Goal: Transaction & Acquisition: Purchase product/service

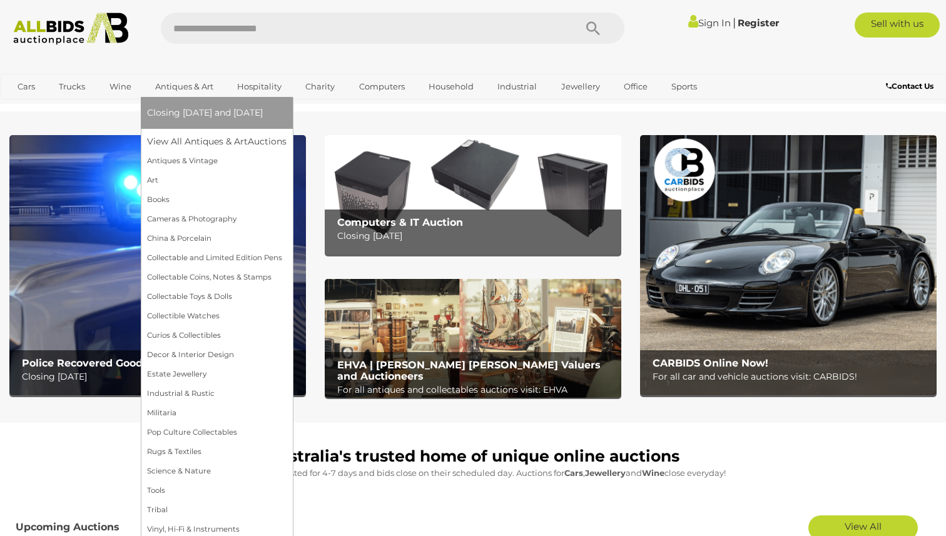
click at [209, 98] on li "Closing [DATE] and [DATE]" at bounding box center [217, 113] width 152 height 32
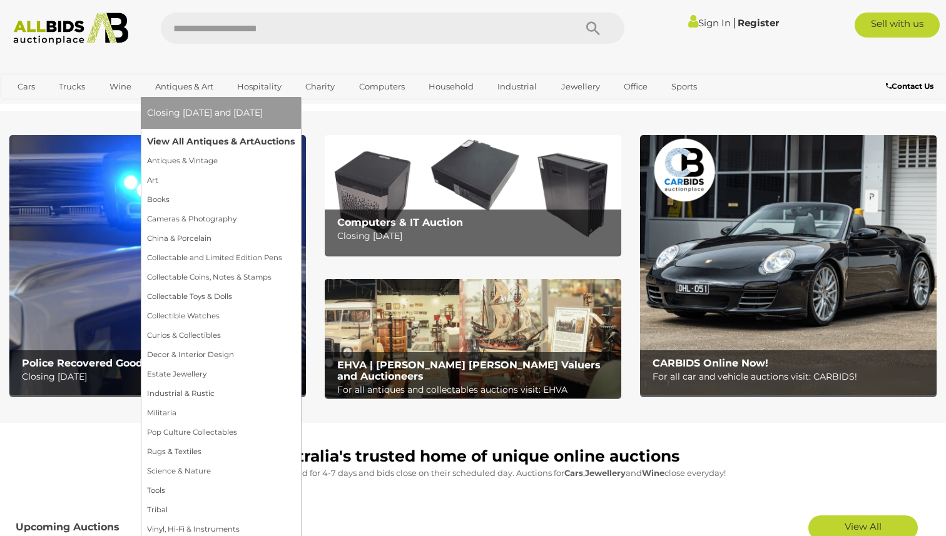
click at [193, 141] on link "View All Antiques & Art Auctions" at bounding box center [221, 141] width 148 height 19
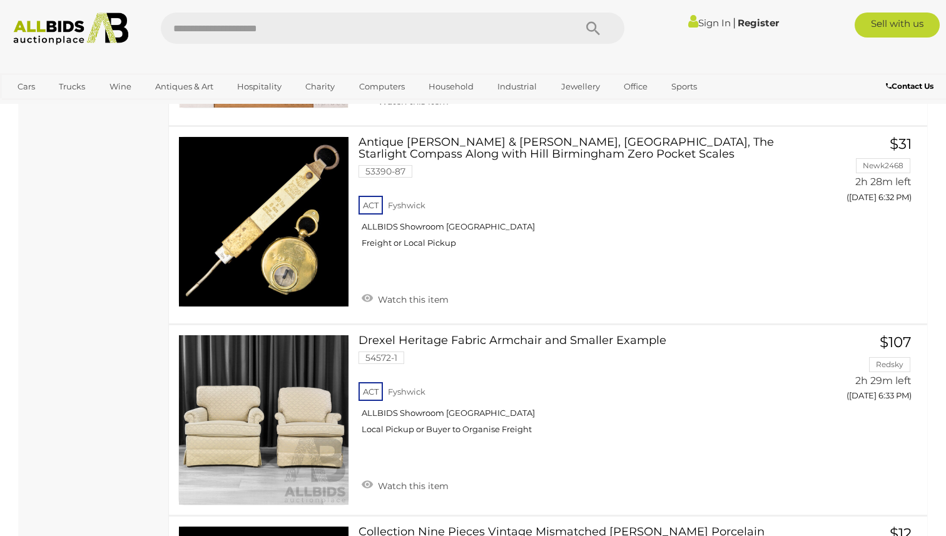
scroll to position [1266, 0]
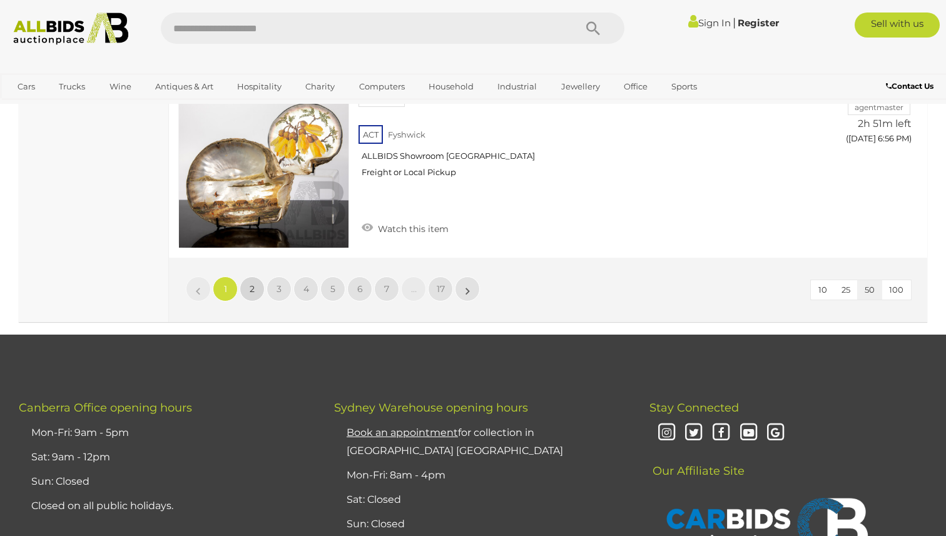
click at [250, 283] on span "2" at bounding box center [252, 288] width 5 height 11
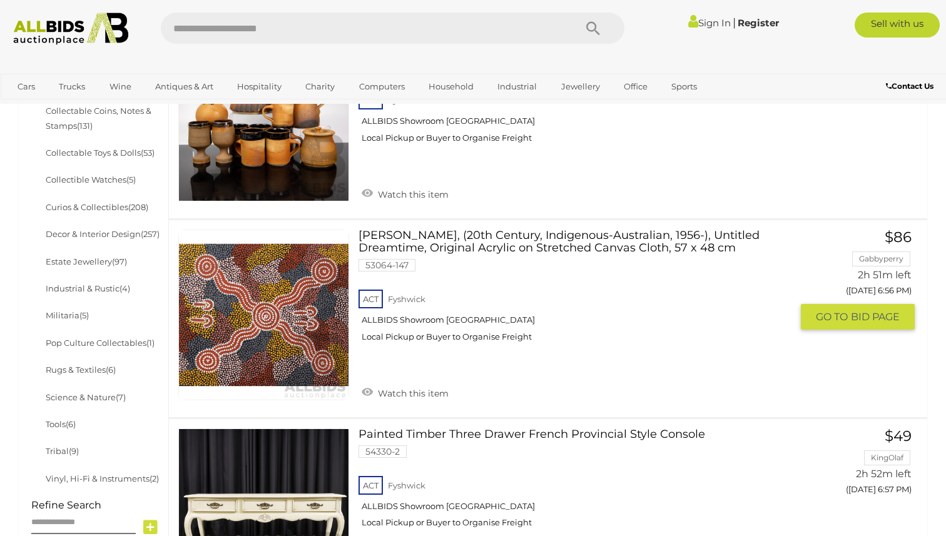
scroll to position [579, 0]
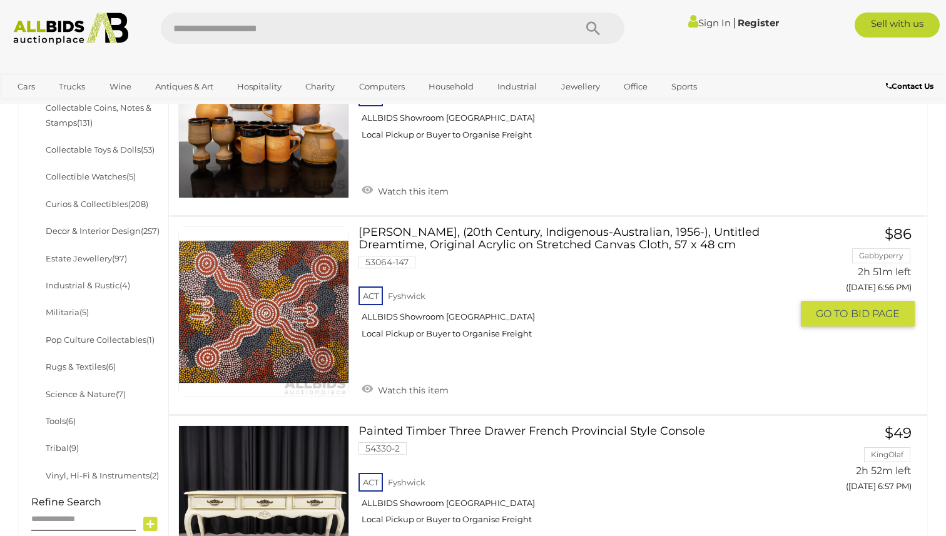
click at [620, 235] on link "[PERSON_NAME], (20th Century, Indigenous-Australian, 1956-), Untitled Dreamtime…" at bounding box center [579, 287] width 423 height 122
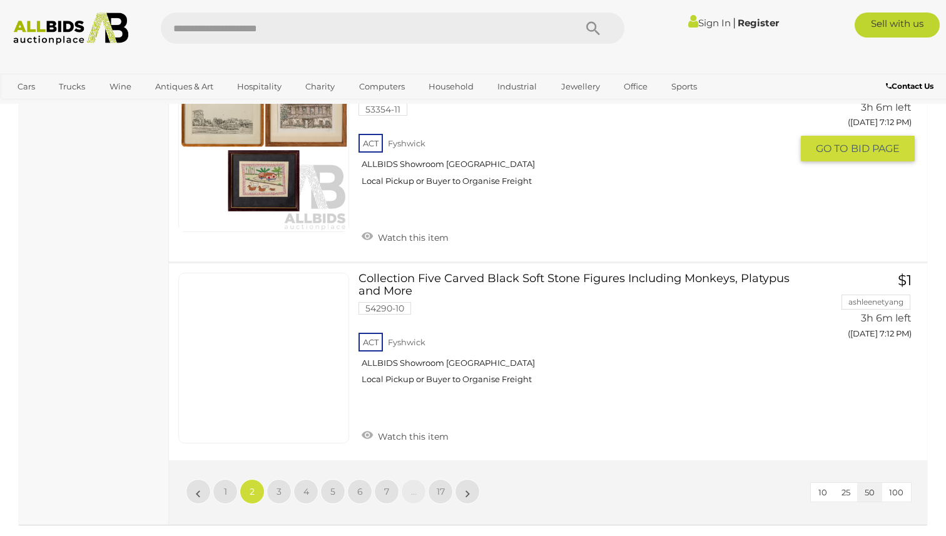
scroll to position [9829, 0]
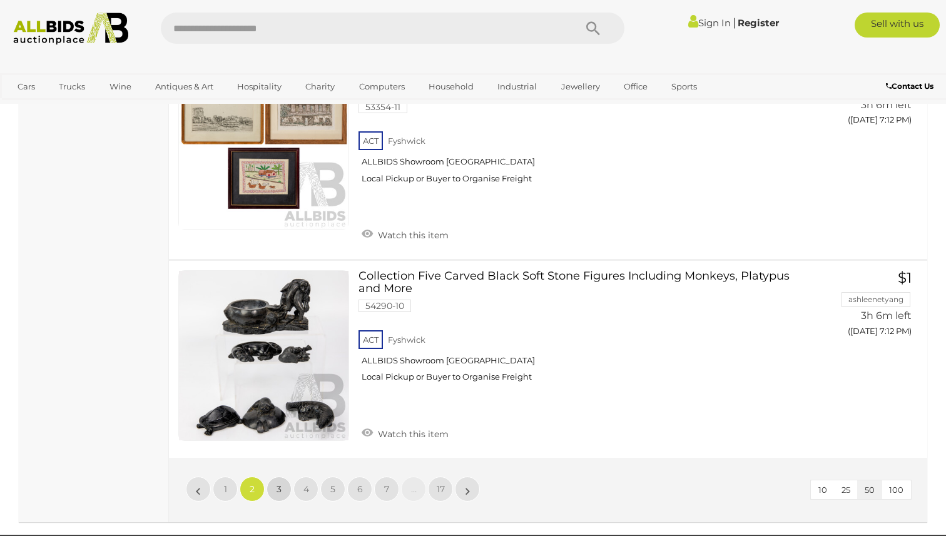
click at [276, 477] on link "3" at bounding box center [278, 489] width 25 height 25
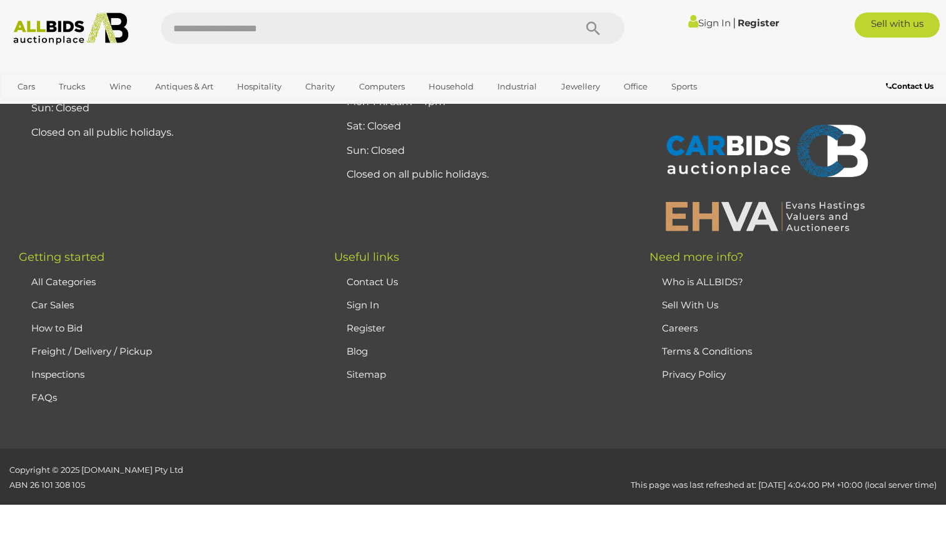
scroll to position [279, 0]
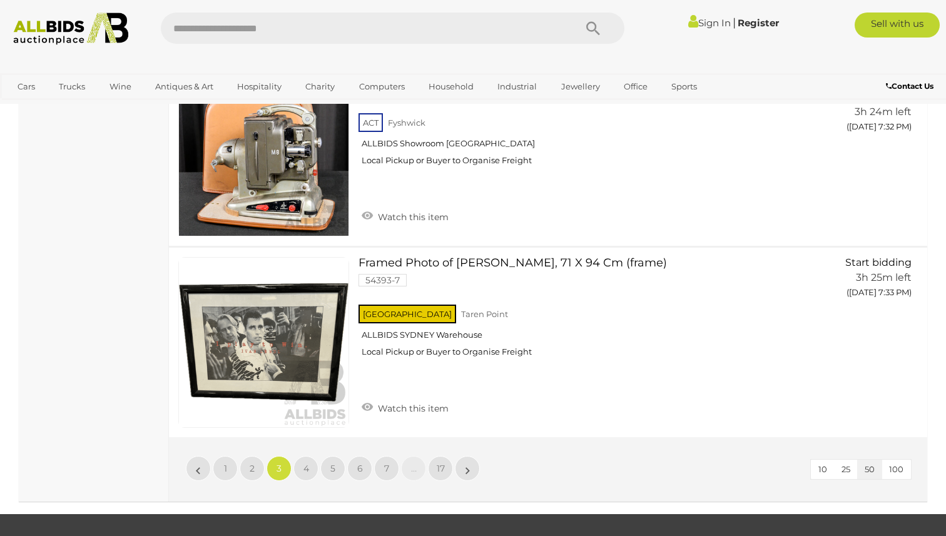
scroll to position [9790, 0]
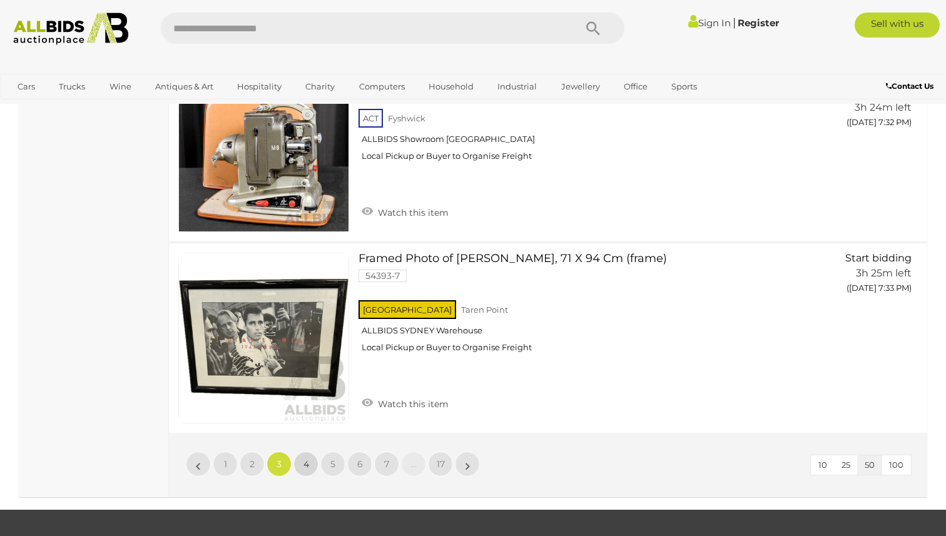
click at [305, 458] on span "4" at bounding box center [306, 463] width 6 height 11
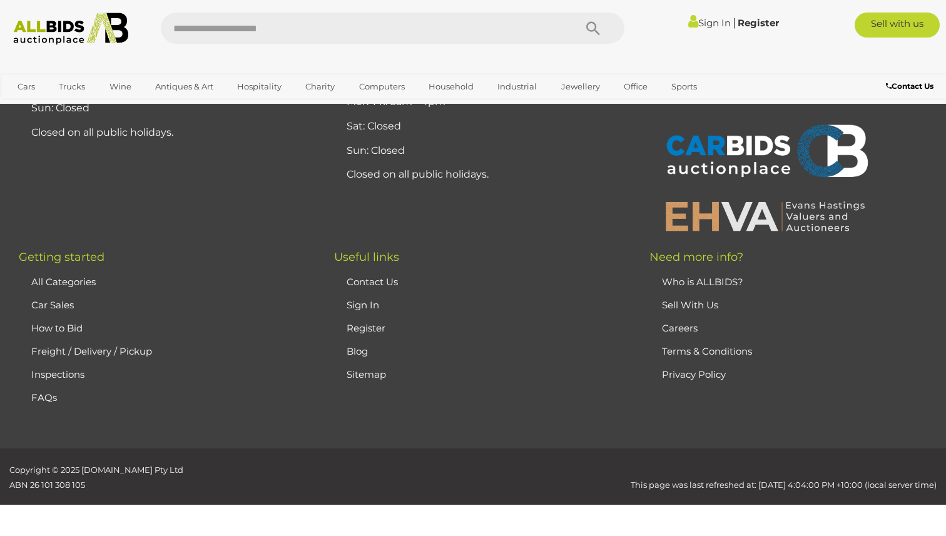
scroll to position [279, 0]
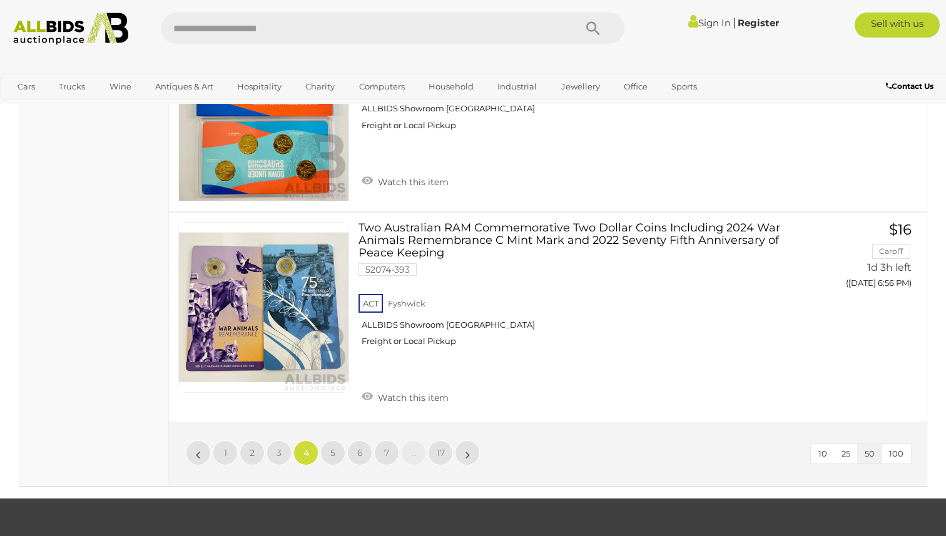
scroll to position [9777, 0]
click at [333, 446] on span "5" at bounding box center [332, 451] width 5 height 11
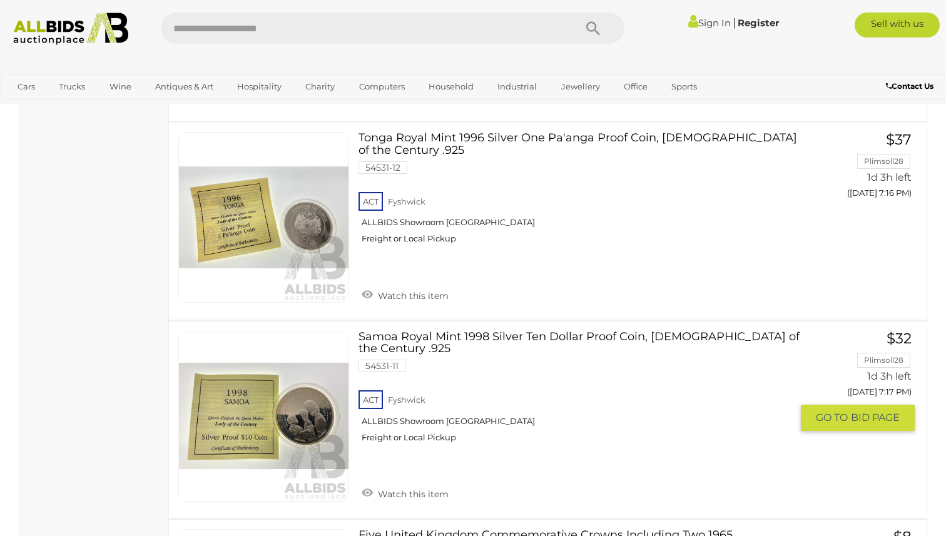
scroll to position [3267, 0]
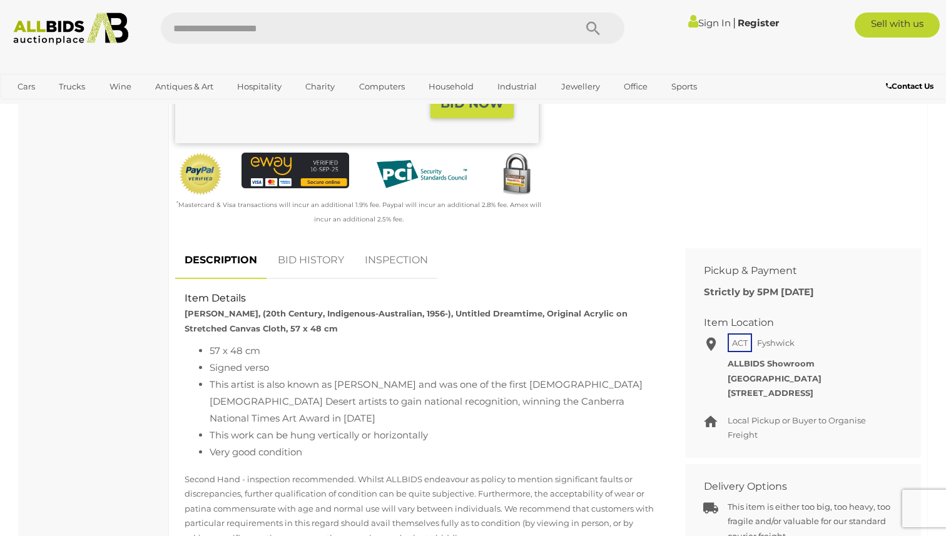
scroll to position [375, 0]
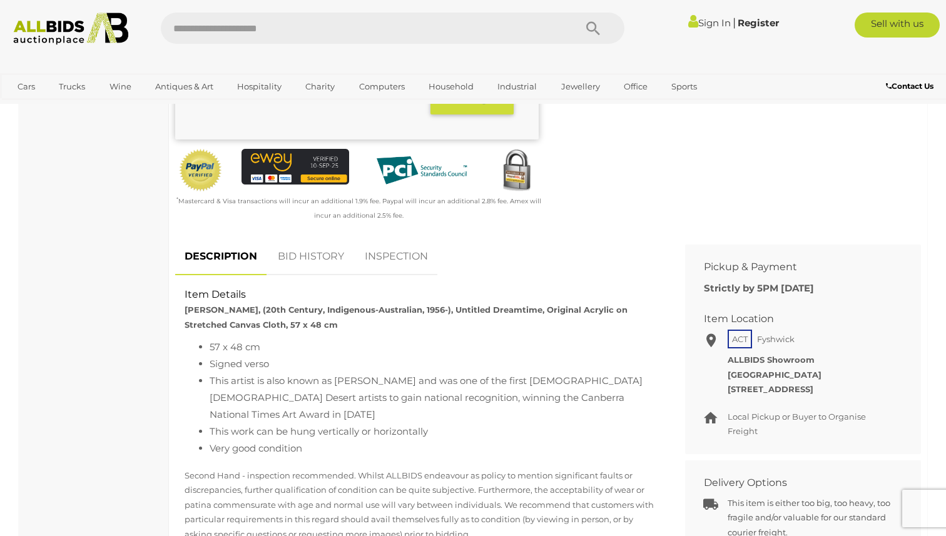
click at [311, 271] on link "BID HISTORY" at bounding box center [310, 256] width 85 height 37
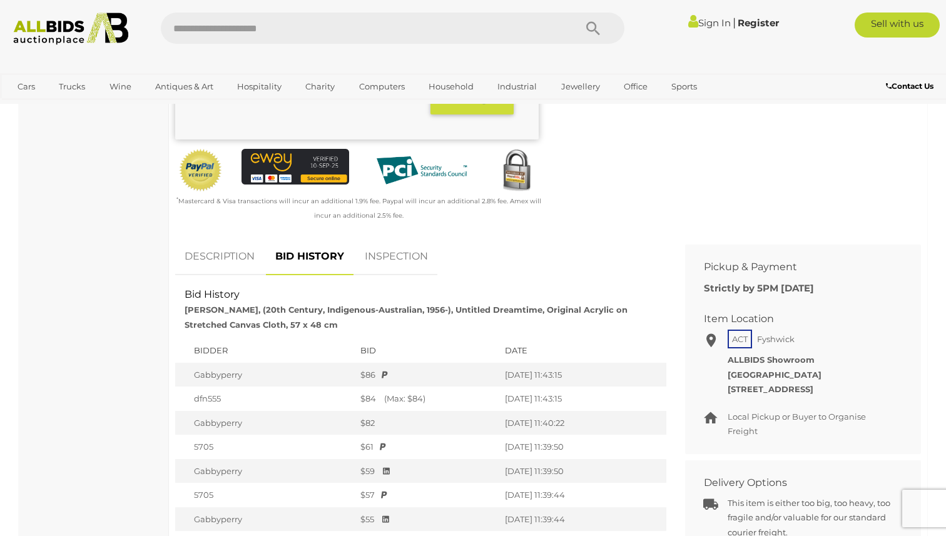
click at [410, 273] on link "INSPECTION" at bounding box center [396, 256] width 82 height 37
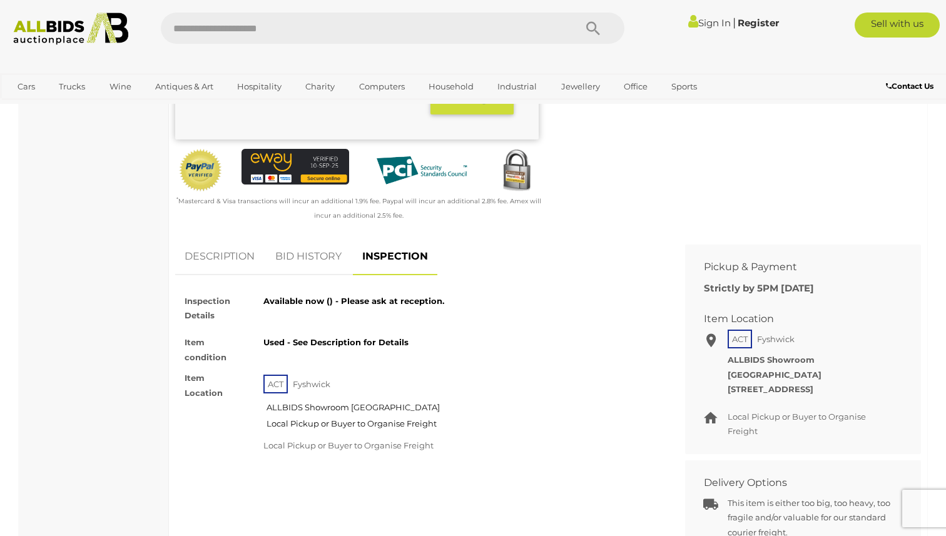
click at [236, 274] on link "DESCRIPTION" at bounding box center [219, 256] width 89 height 37
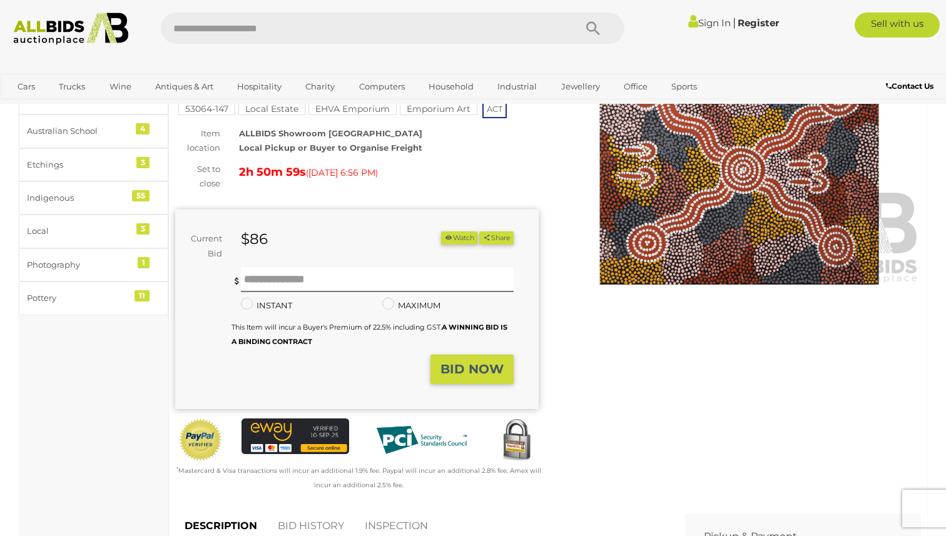
scroll to position [0, 0]
